Goal: Find contact information: Find contact information

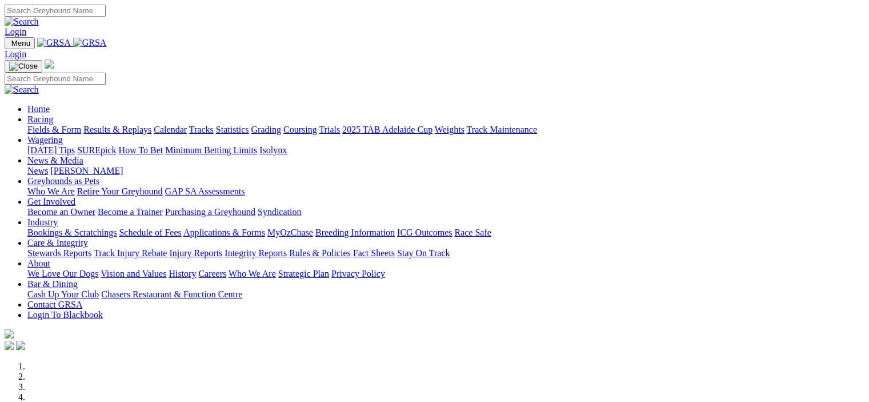
scroll to position [2515, 0]
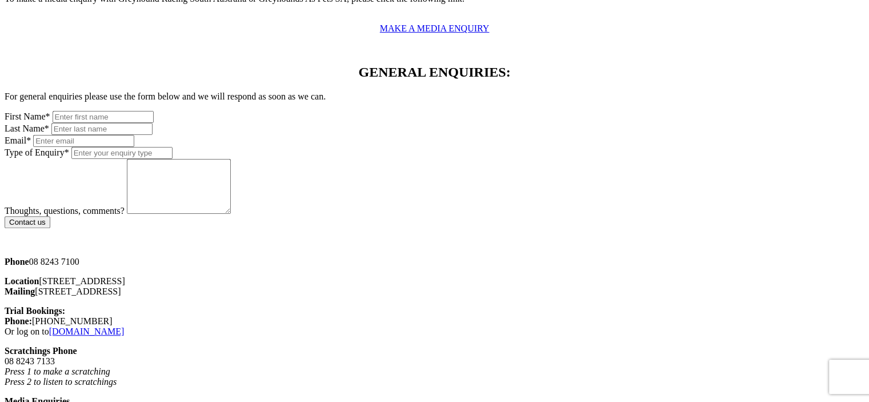
scroll to position [686, 0]
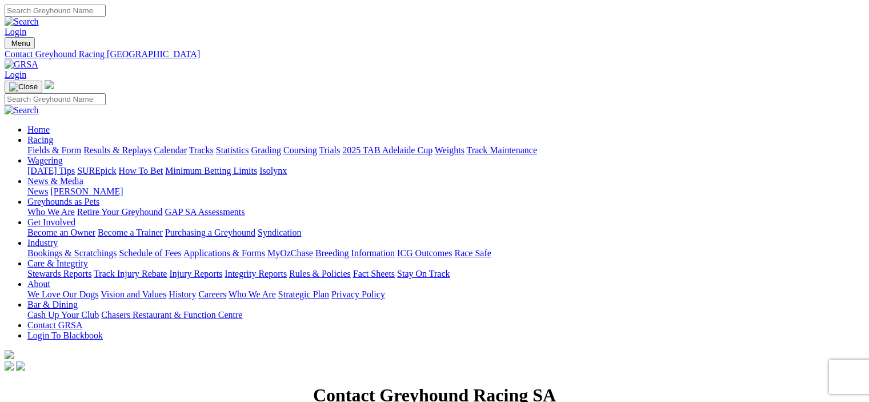
scroll to position [686, 0]
